Goal: Transaction & Acquisition: Purchase product/service

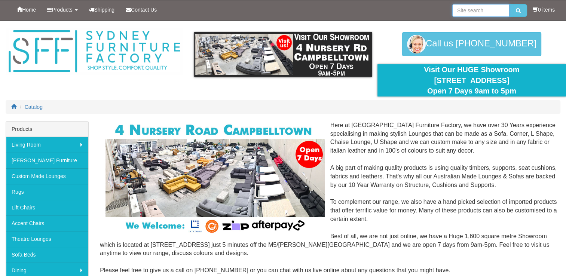
click at [470, 6] on input "search" at bounding box center [481, 10] width 57 height 13
type input "[US_STATE]"
click at [510, 4] on button "submit" at bounding box center [519, 10] width 18 height 13
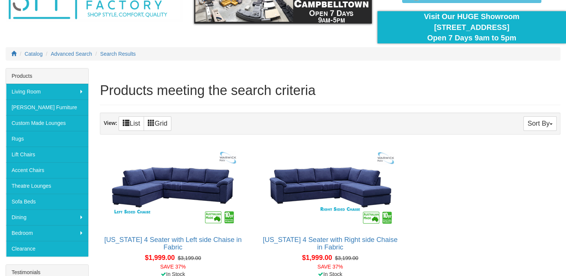
scroll to position [75, 0]
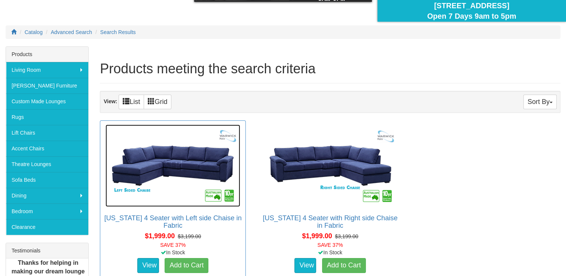
click at [168, 178] on img at bounding box center [173, 166] width 135 height 82
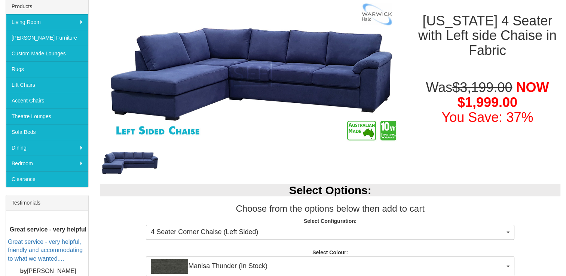
scroll to position [37, 0]
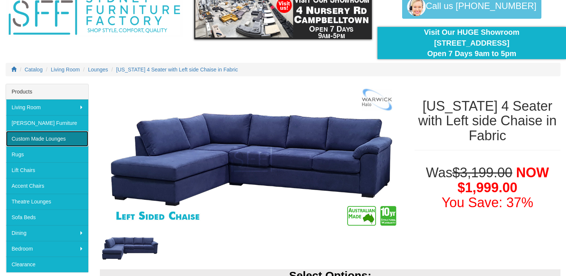
click at [49, 136] on link "Custom Made Lounges" at bounding box center [47, 139] width 82 height 16
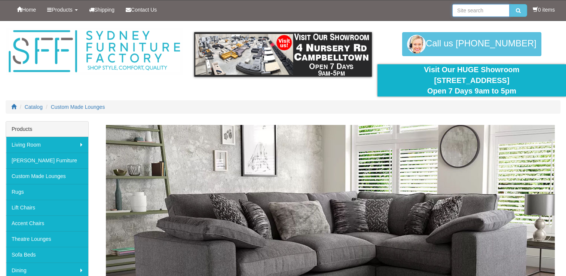
click at [466, 7] on input "search" at bounding box center [481, 10] width 57 height 13
type input "Toukley"
click at [510, 4] on button "submit" at bounding box center [519, 10] width 18 height 13
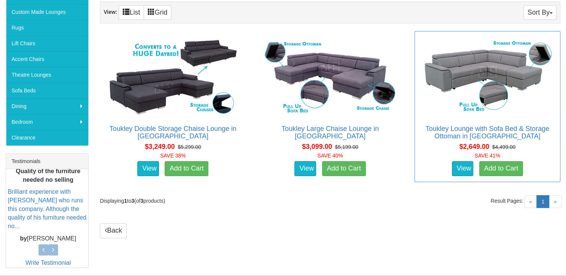
scroll to position [187, 0]
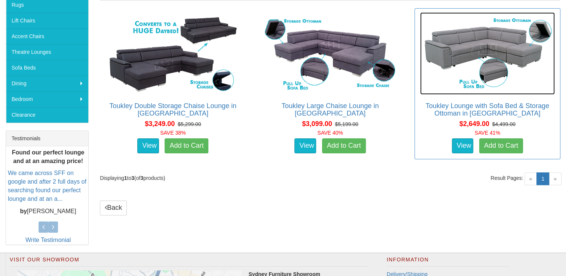
click at [487, 31] on img at bounding box center [487, 53] width 135 height 82
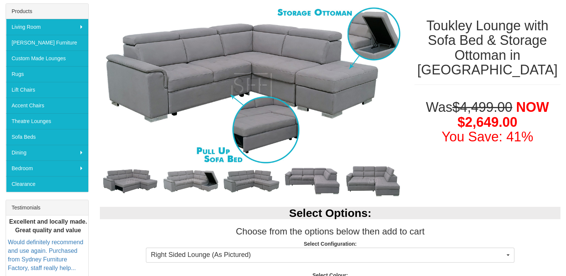
scroll to position [75, 0]
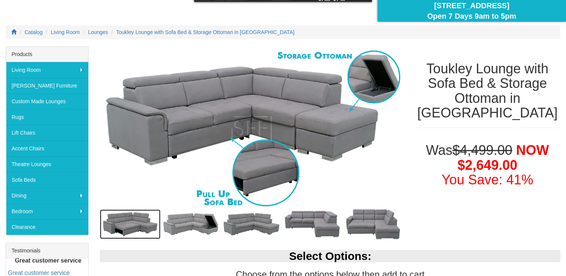
click at [127, 228] on img at bounding box center [130, 225] width 61 height 30
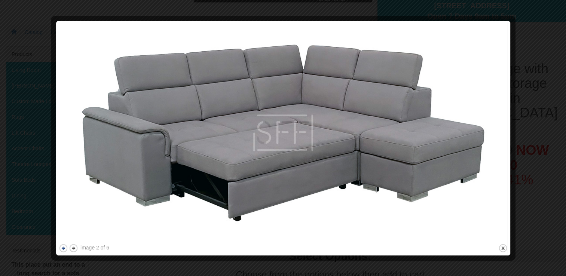
click at [64, 249] on button "previous" at bounding box center [63, 248] width 9 height 9
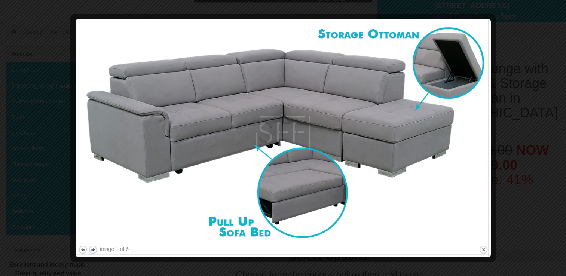
click at [94, 247] on button "next" at bounding box center [92, 249] width 9 height 9
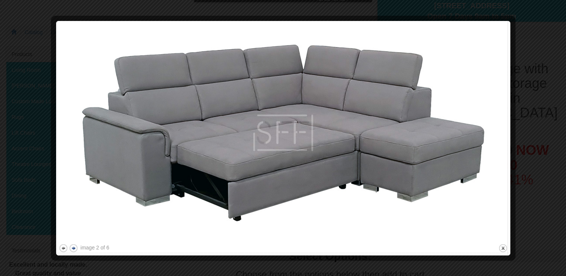
click at [94, 247] on div "image 2 of 6" at bounding box center [94, 247] width 29 height 7
click at [75, 248] on button "next" at bounding box center [73, 248] width 9 height 9
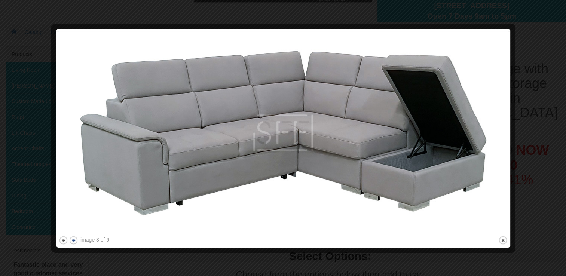
click at [75, 248] on div at bounding box center [283, 249] width 449 height 8
click at [64, 242] on button "previous" at bounding box center [63, 240] width 9 height 9
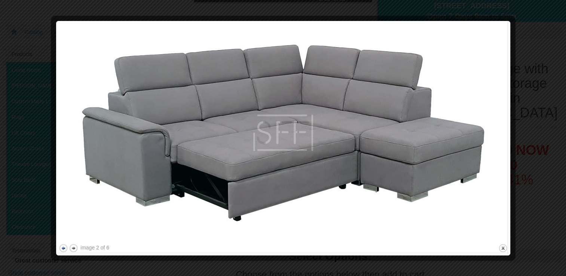
click at [64, 246] on button "previous" at bounding box center [63, 248] width 9 height 9
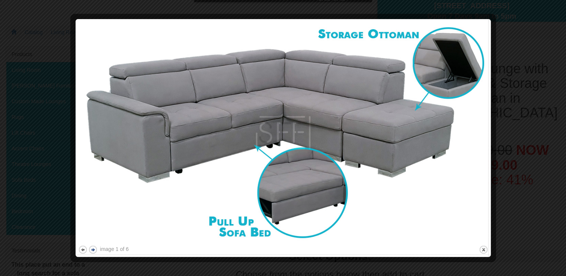
click at [92, 249] on button "next" at bounding box center [92, 249] width 9 height 9
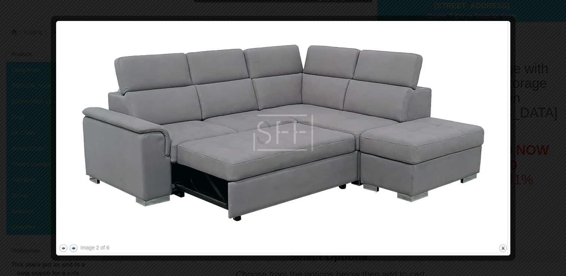
click at [92, 249] on div "image 2 of 6" at bounding box center [94, 247] width 29 height 7
click at [75, 247] on button "next" at bounding box center [73, 248] width 9 height 9
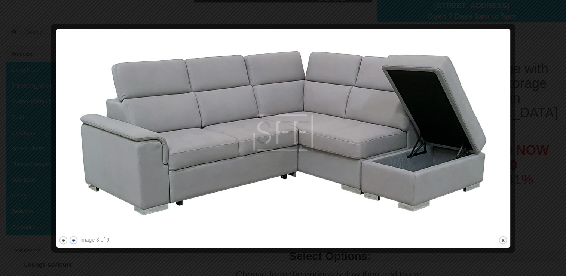
click at [73, 243] on button "next" at bounding box center [73, 240] width 9 height 9
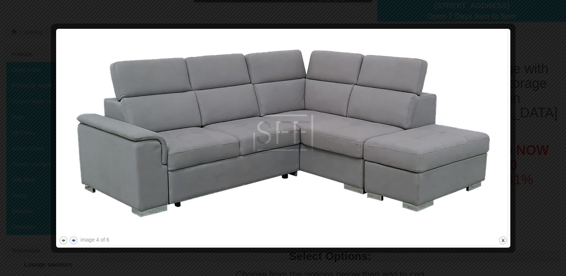
click at [73, 243] on button "next" at bounding box center [73, 240] width 9 height 9
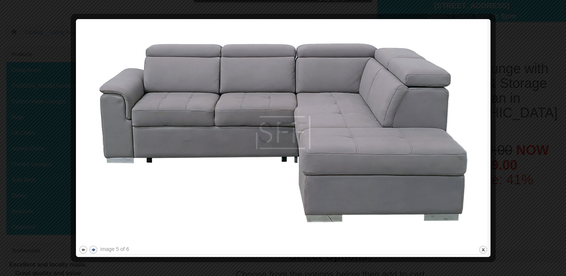
click at [73, 243] on div at bounding box center [75, 138] width 8 height 233
click at [529, 30] on div at bounding box center [283, 138] width 566 height 276
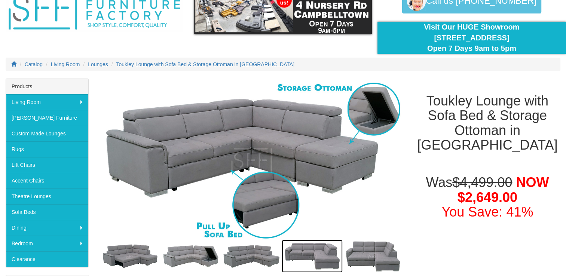
scroll to position [0, 0]
